Goal: Task Accomplishment & Management: Use online tool/utility

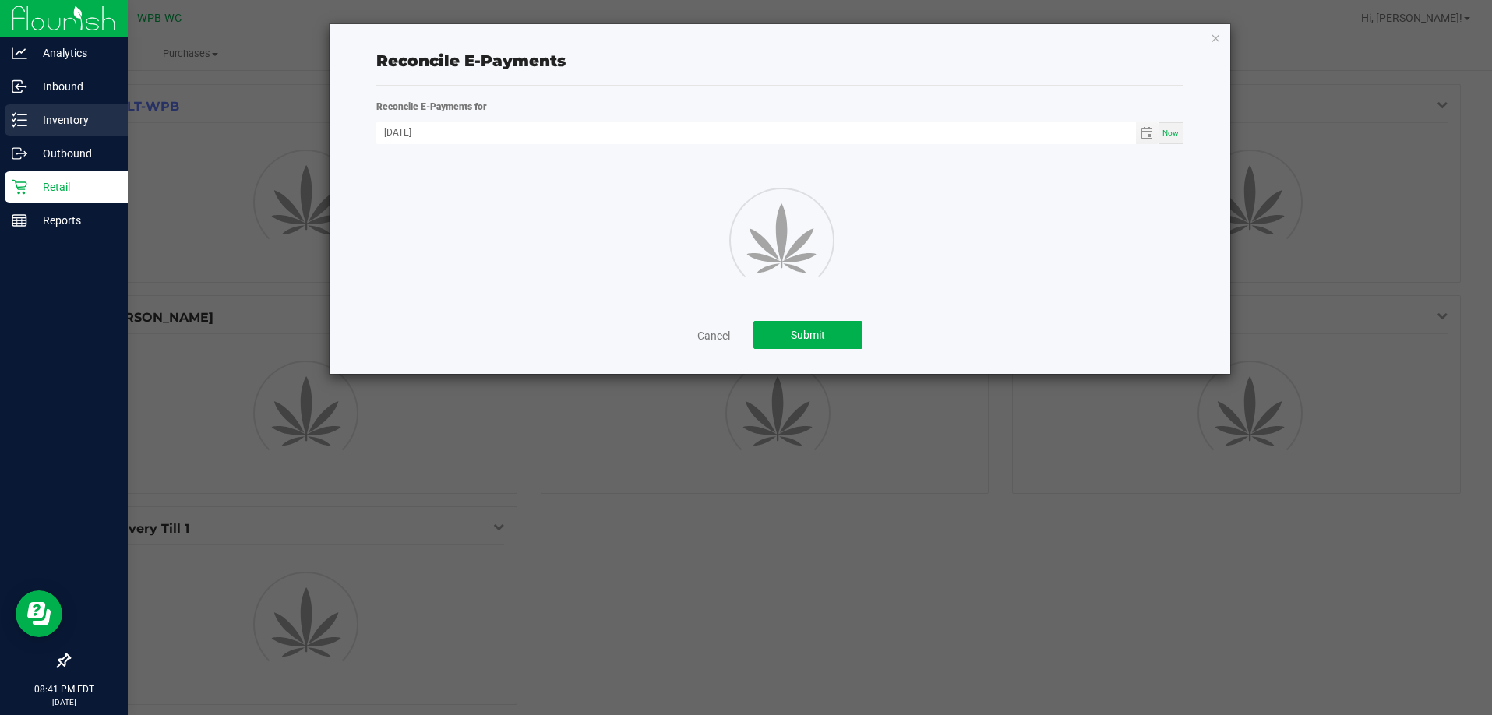
click at [79, 125] on p "Inventory" at bounding box center [73, 120] width 93 height 19
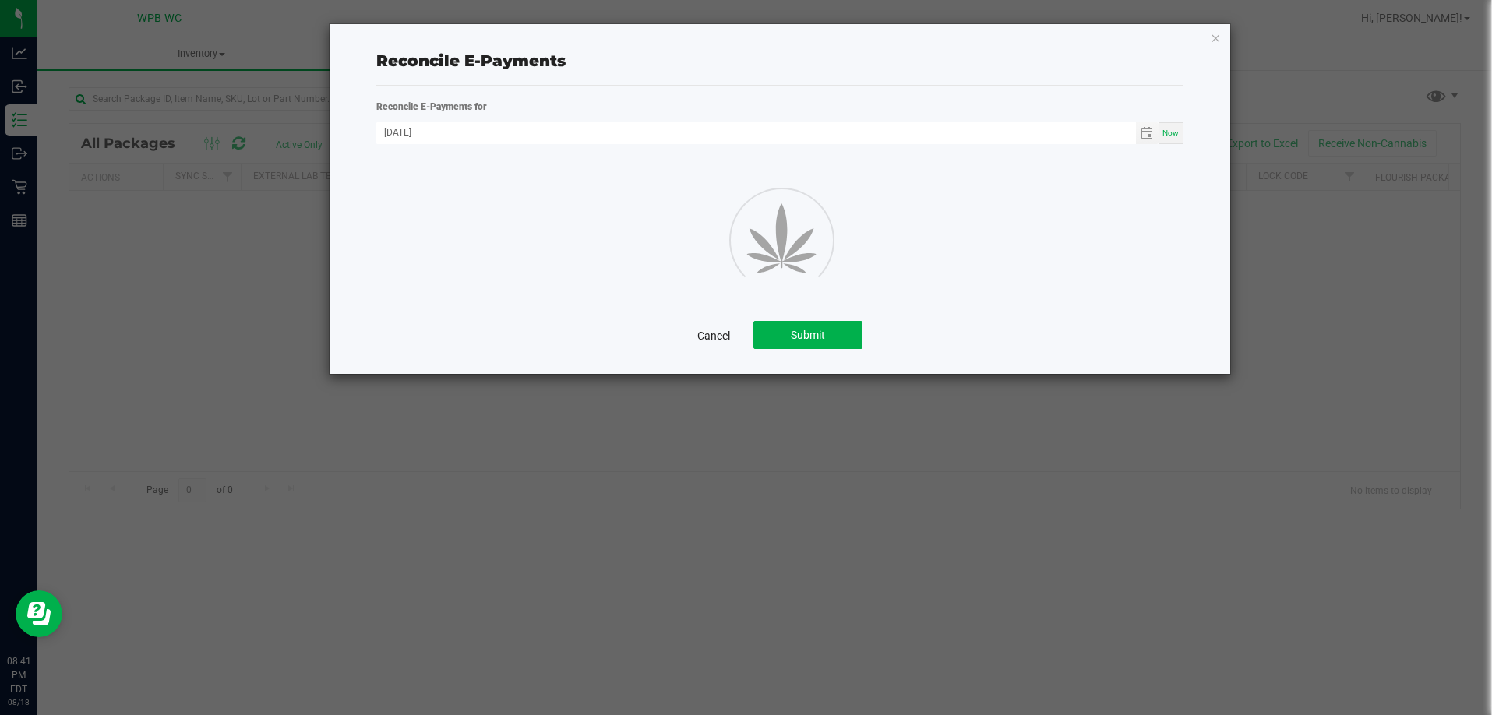
click at [712, 336] on link "Cancel" at bounding box center [713, 336] width 33 height 16
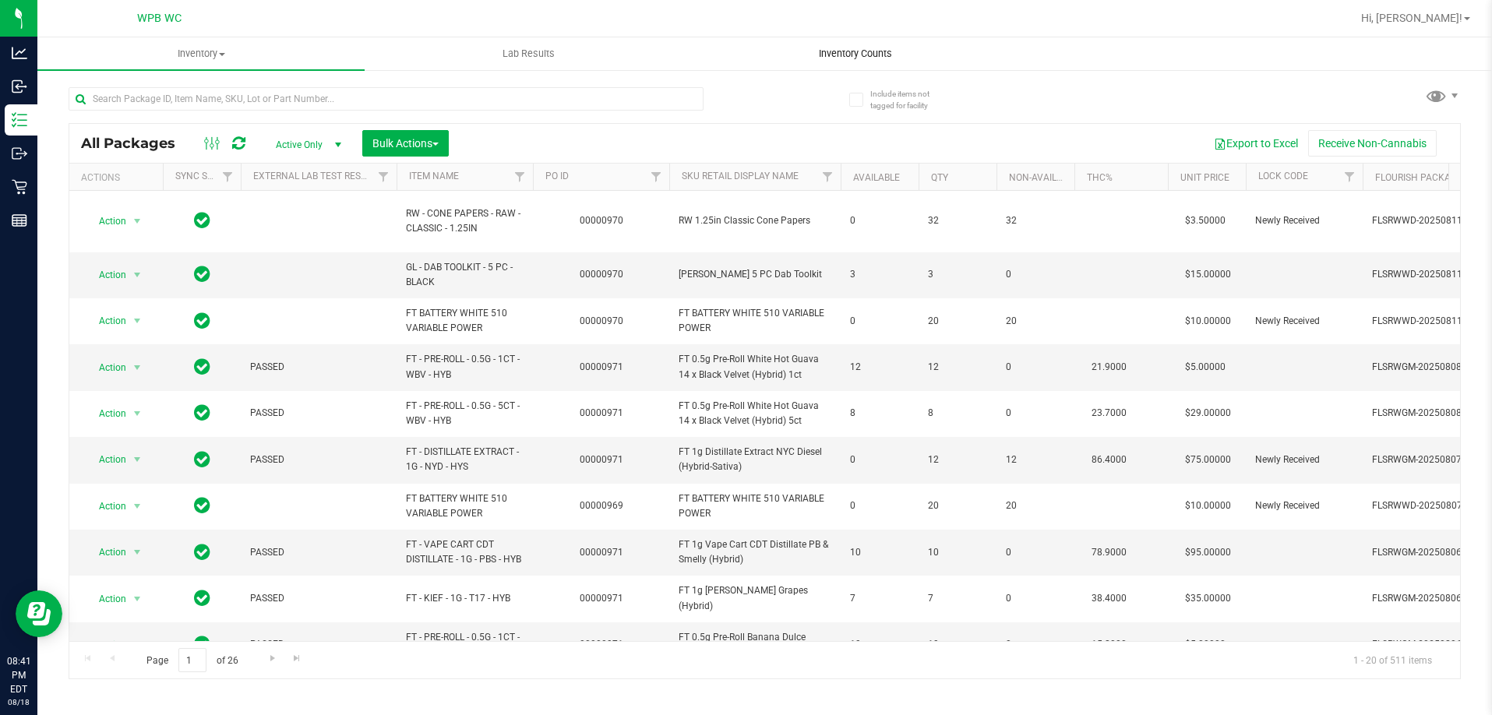
click at [848, 53] on span "Inventory Counts" at bounding box center [855, 54] width 115 height 14
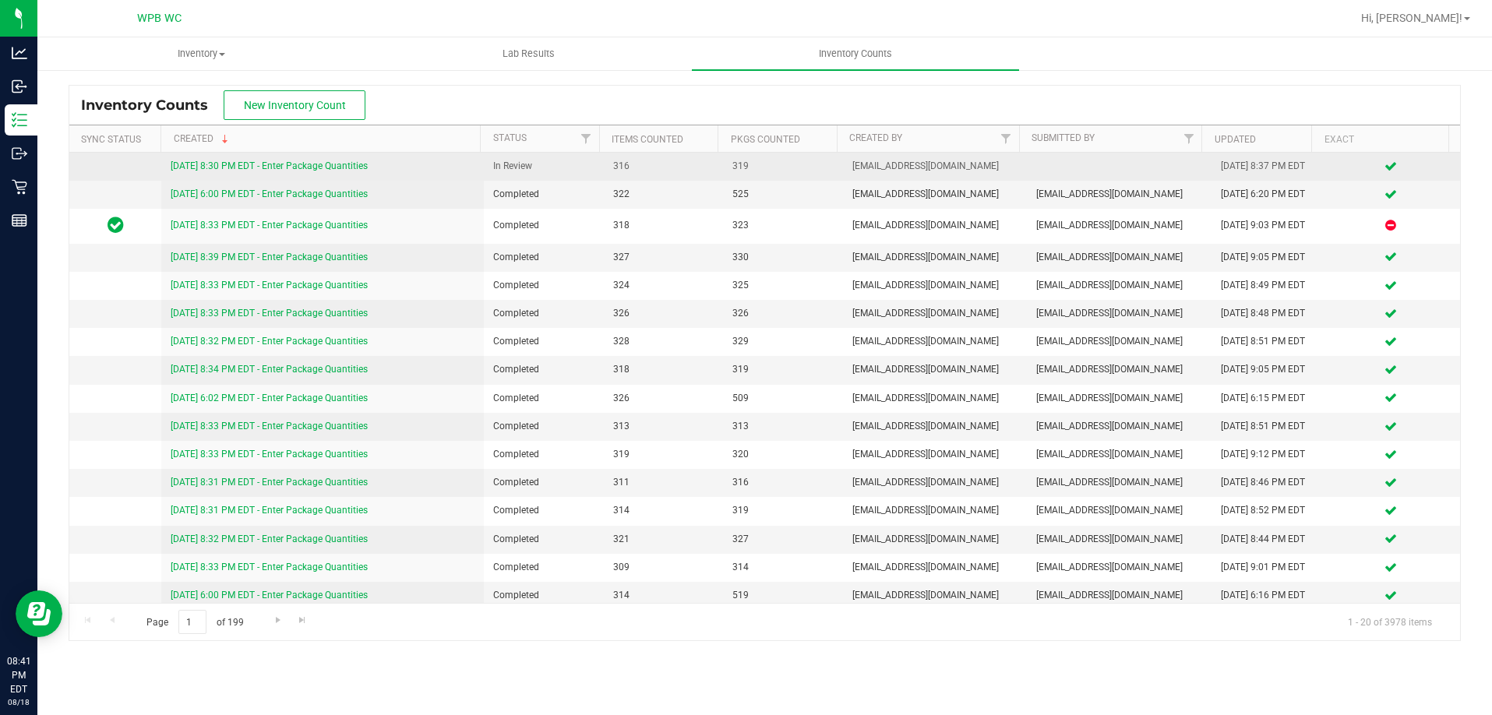
click at [353, 165] on link "[DATE] 8:30 PM EDT - Enter Package Quantities" at bounding box center [269, 165] width 197 height 11
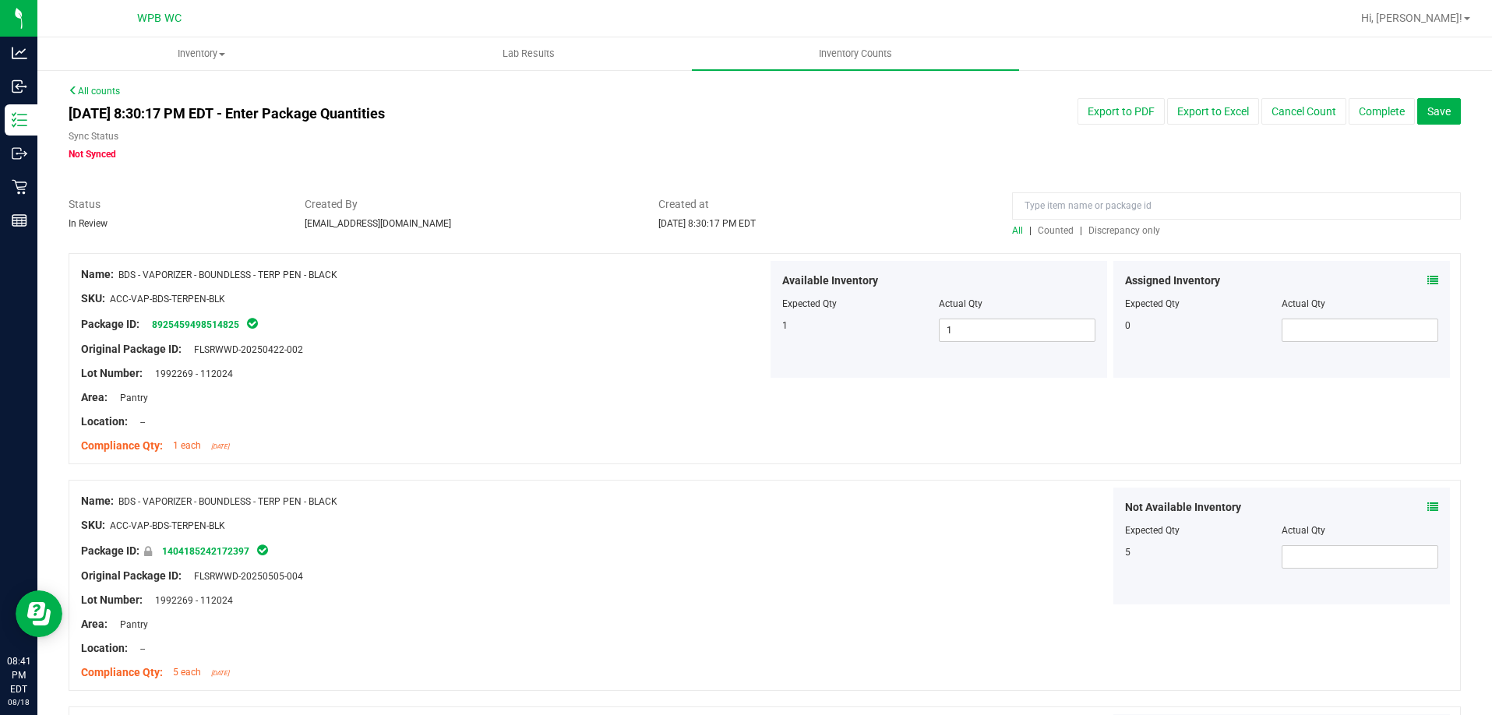
click at [1127, 234] on span "Discrepancy only" at bounding box center [1124, 230] width 72 height 11
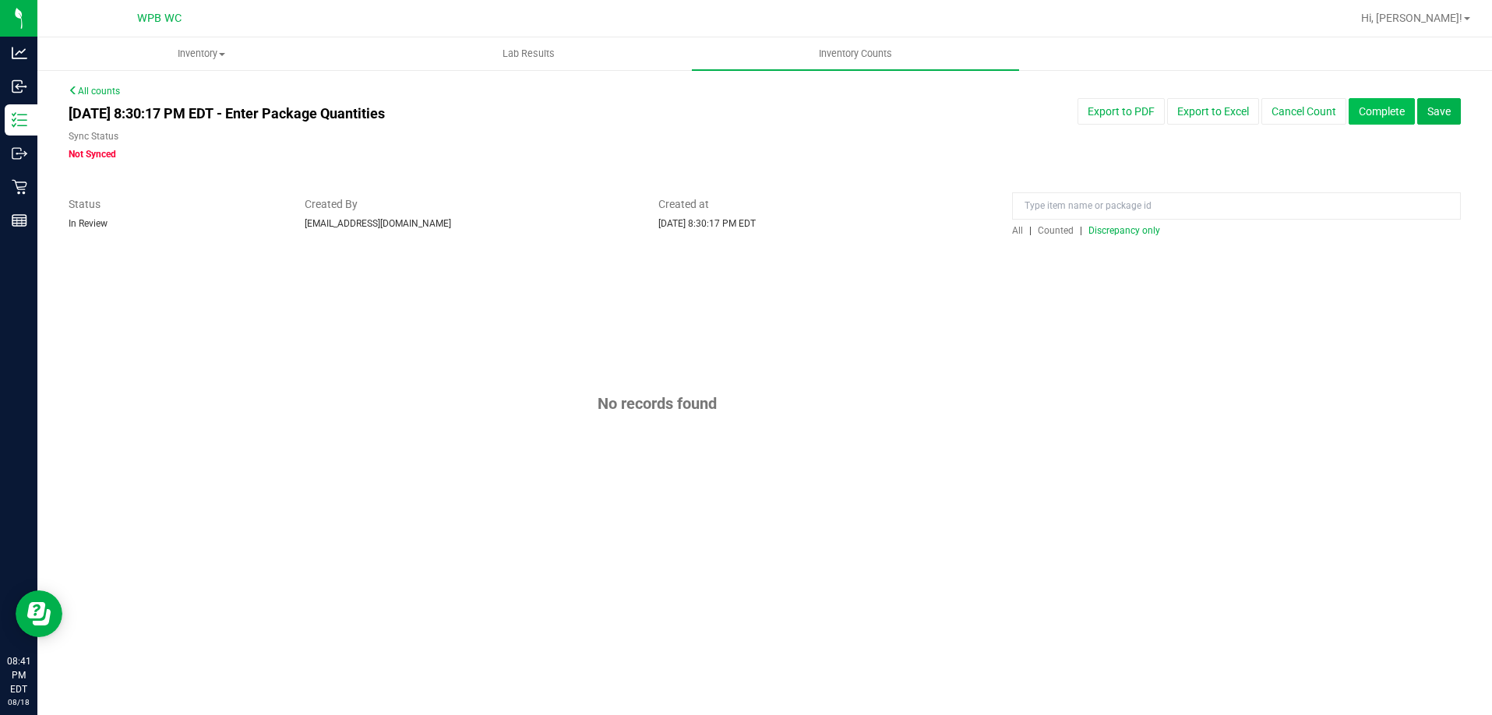
click at [1397, 111] on button "Complete" at bounding box center [1381, 111] width 66 height 26
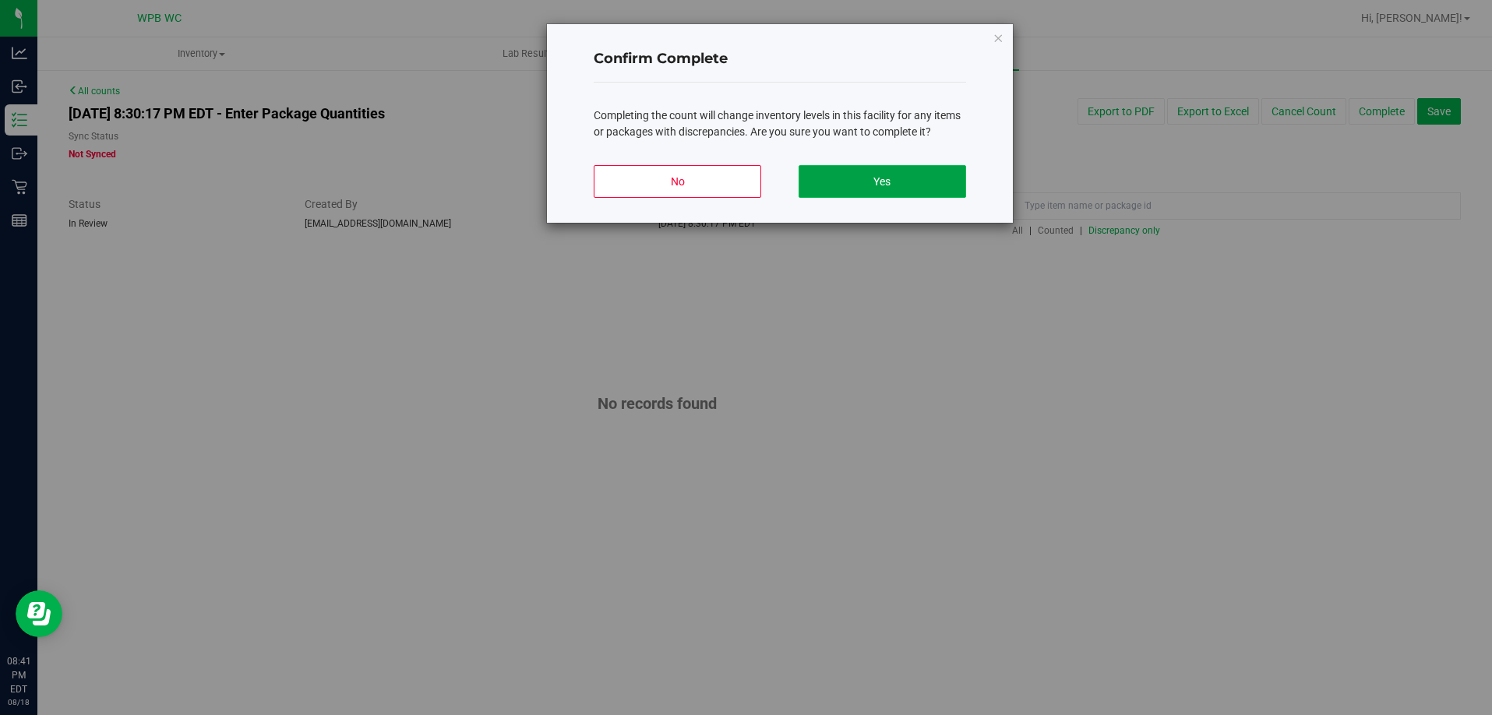
click at [858, 178] on button "Yes" at bounding box center [881, 181] width 167 height 33
